Goal: Task Accomplishment & Management: Manage account settings

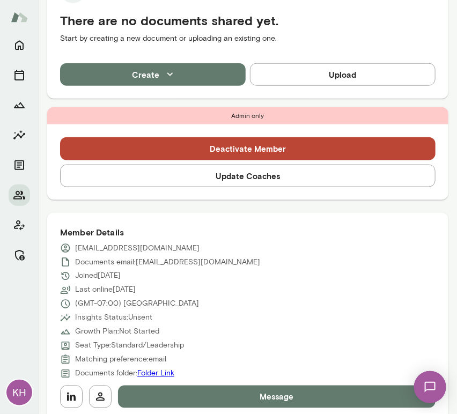
scroll to position [243, 0]
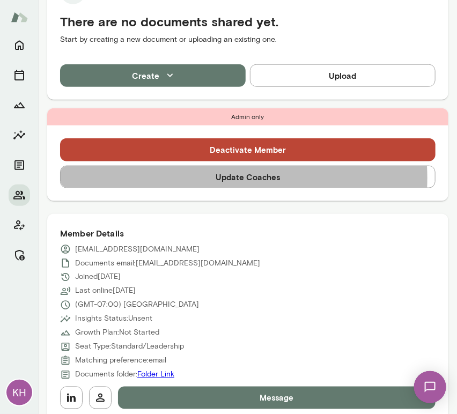
click at [203, 178] on button "Update Coaches" at bounding box center [247, 177] width 375 height 23
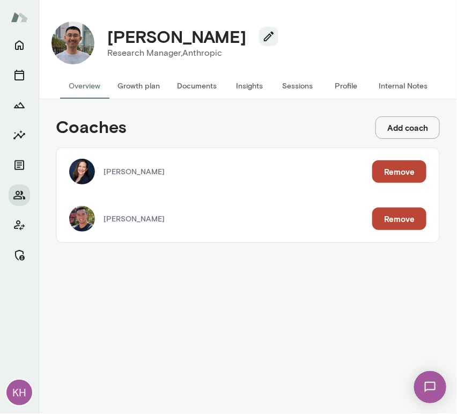
click at [387, 217] on button "Remove" at bounding box center [399, 218] width 54 height 23
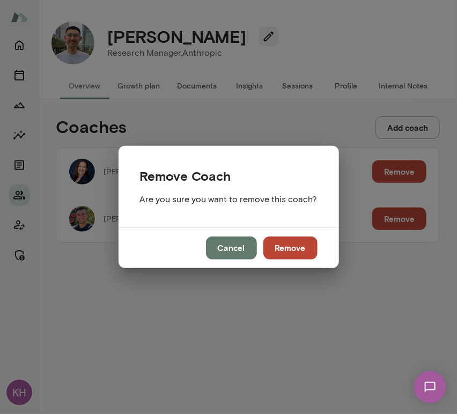
click at [291, 243] on button "Remove" at bounding box center [290, 247] width 54 height 23
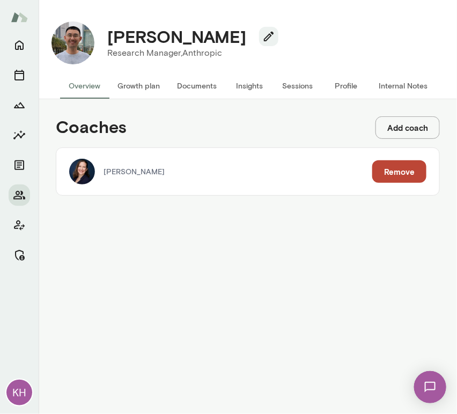
click at [401, 127] on button "Add coach" at bounding box center [407, 127] width 64 height 23
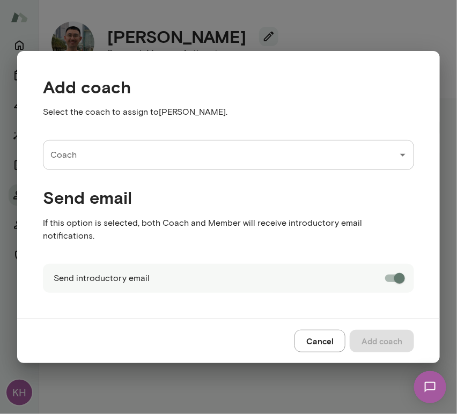
click at [147, 158] on input "Coach" at bounding box center [220, 155] width 345 height 20
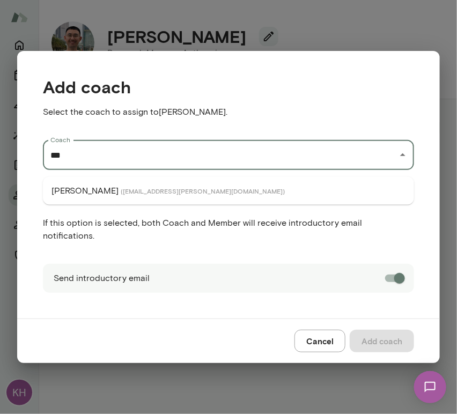
click at [129, 192] on span "( victorchan@mento.co )" at bounding box center [203, 191] width 164 height 9
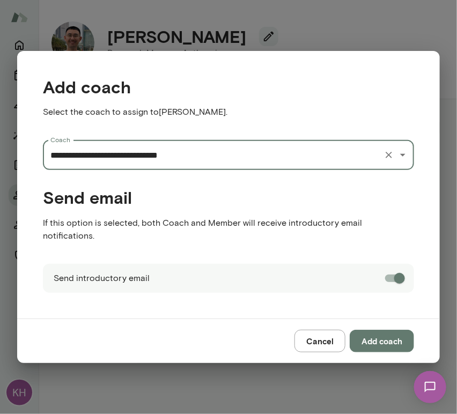
type input "**********"
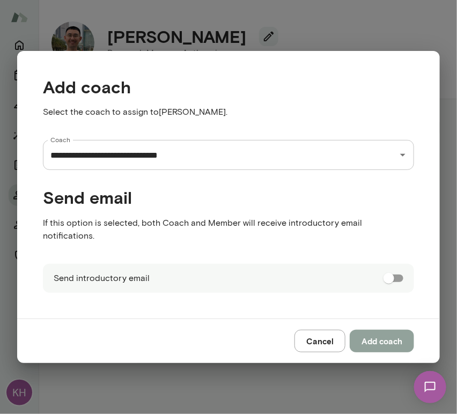
click at [383, 330] on button "Add coach" at bounding box center [382, 341] width 64 height 23
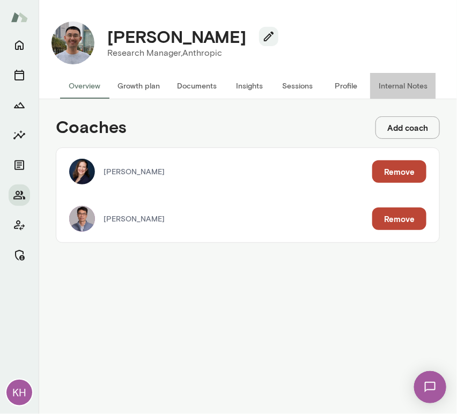
click at [404, 93] on button "Internal Notes" at bounding box center [403, 86] width 66 height 26
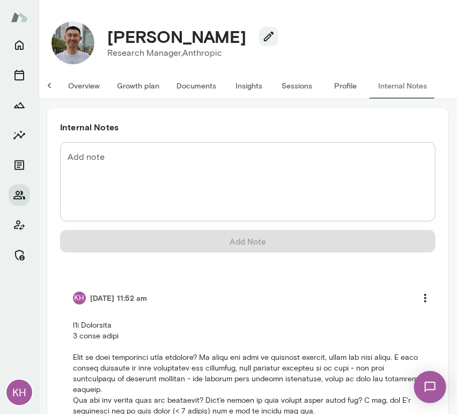
scroll to position [153, 0]
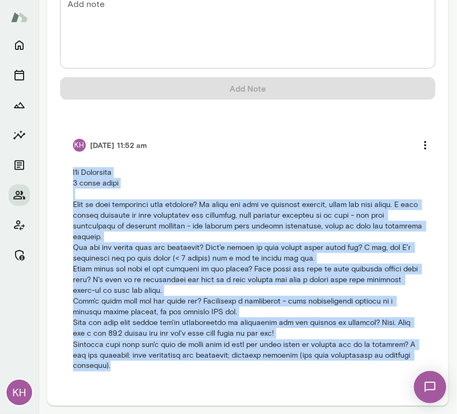
drag, startPoint x: 148, startPoint y: 366, endPoint x: 60, endPoint y: 164, distance: 220.6
click at [60, 164] on li "KH 9/23/25 at 11:52 am" at bounding box center [247, 252] width 375 height 263
copy p "b2b Anthropic 3 month trial What is your experience with coaching? My coach has…"
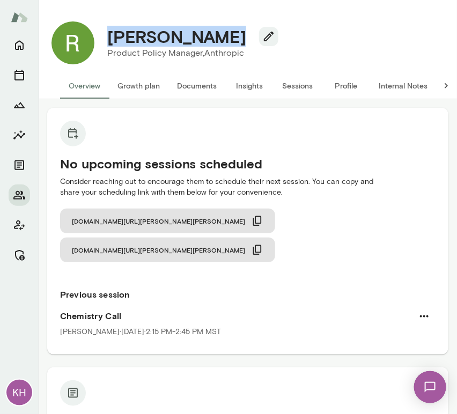
drag, startPoint x: 225, startPoint y: 40, endPoint x: 101, endPoint y: 37, distance: 123.9
click at [101, 37] on div "Ryn Linthicum" at bounding box center [189, 36] width 180 height 20
copy h4 "Ryn Linthicum"
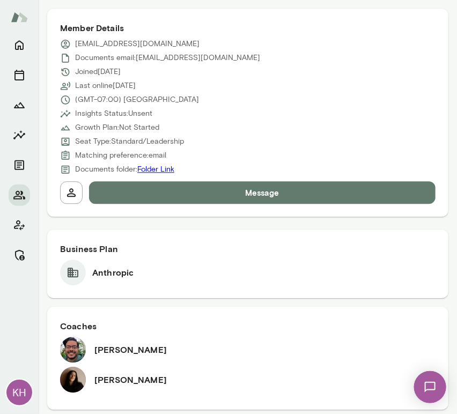
scroll to position [336, 0]
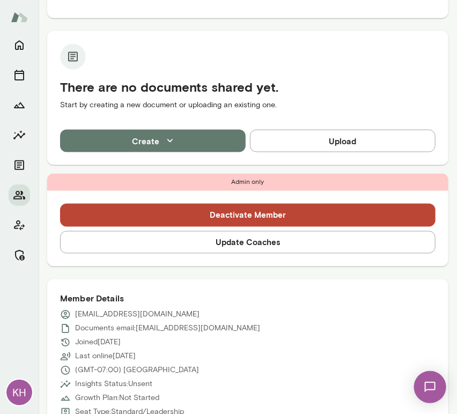
click at [190, 231] on button "Update Coaches" at bounding box center [247, 242] width 375 height 23
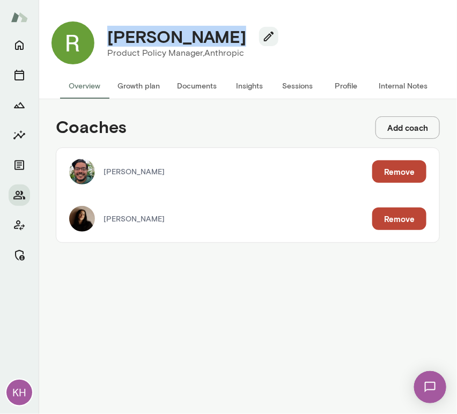
click at [373, 174] on button "Remove" at bounding box center [399, 171] width 54 height 23
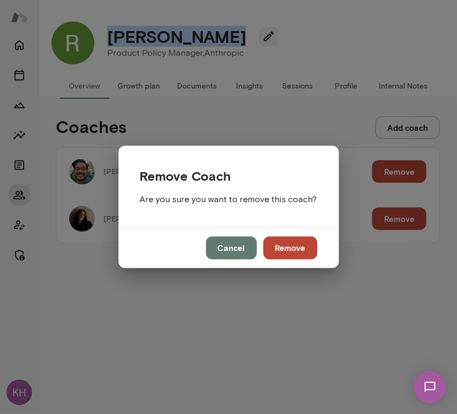
click at [292, 248] on button "Remove" at bounding box center [290, 247] width 54 height 23
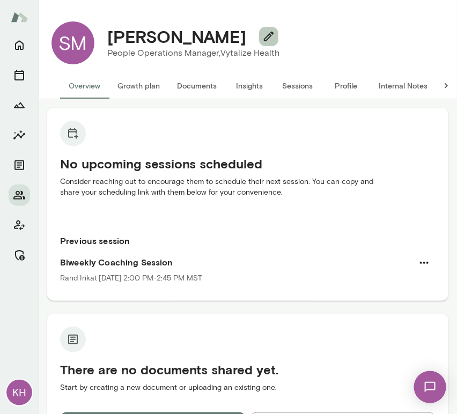
click at [262, 39] on icon "button" at bounding box center [268, 36] width 13 height 13
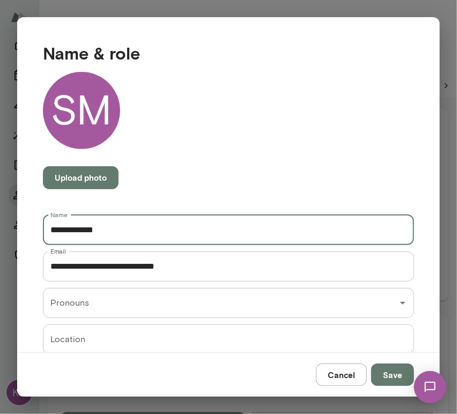
drag, startPoint x: 120, startPoint y: 227, endPoint x: 78, endPoint y: 228, distance: 41.3
click at [78, 228] on input "**********" at bounding box center [228, 230] width 371 height 30
type input "**********"
click at [383, 381] on button "Save" at bounding box center [392, 374] width 43 height 23
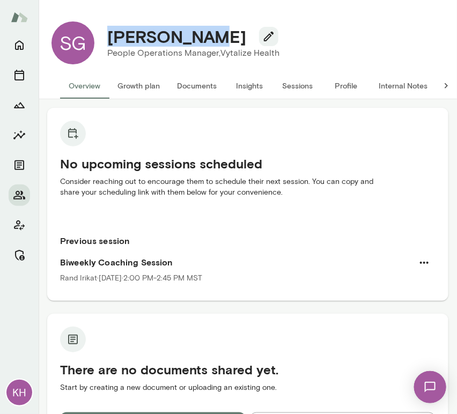
drag, startPoint x: 205, startPoint y: 38, endPoint x: 112, endPoint y: 36, distance: 93.8
click at [112, 36] on h4 "Sarah Grady" at bounding box center [176, 36] width 139 height 20
copy h4 "Sarah Grady"
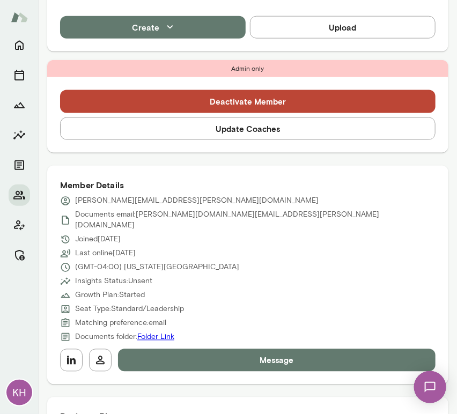
scroll to position [321, 0]
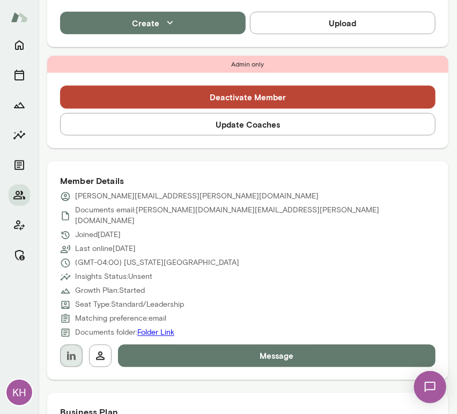
click at [71, 350] on icon "button" at bounding box center [71, 356] width 13 height 13
